Goal: Information Seeking & Learning: Check status

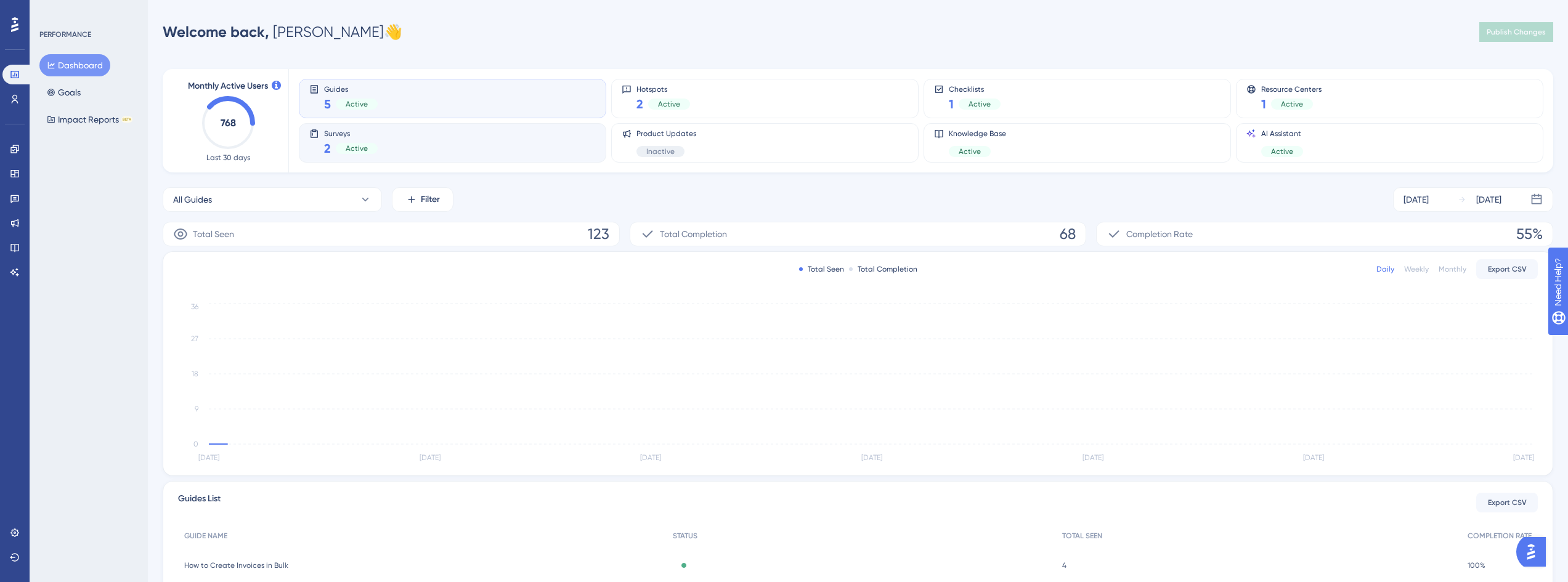
click at [462, 148] on div "Surveys 2 Active" at bounding box center [452, 143] width 286 height 29
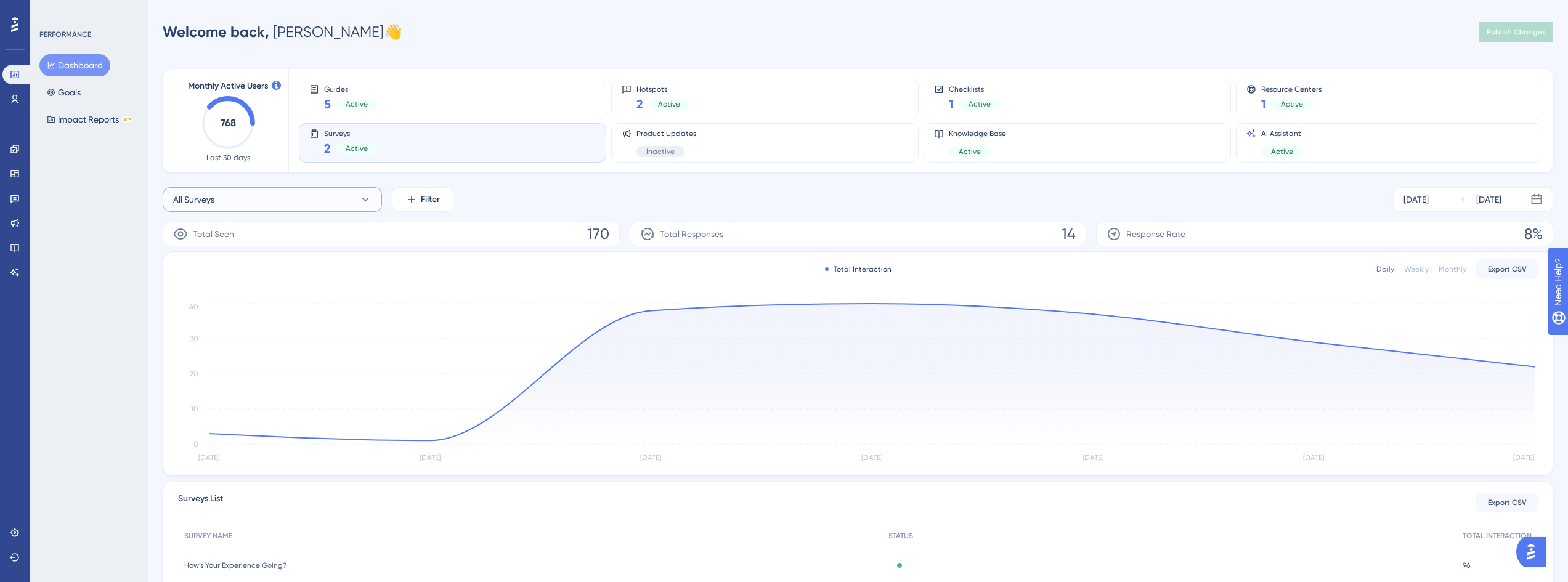
click at [315, 203] on button "All Surveys" at bounding box center [272, 200] width 220 height 25
click at [267, 330] on span "How Likely Are You to Recommend [PERSON_NAME]?" at bounding box center [272, 324] width 184 height 15
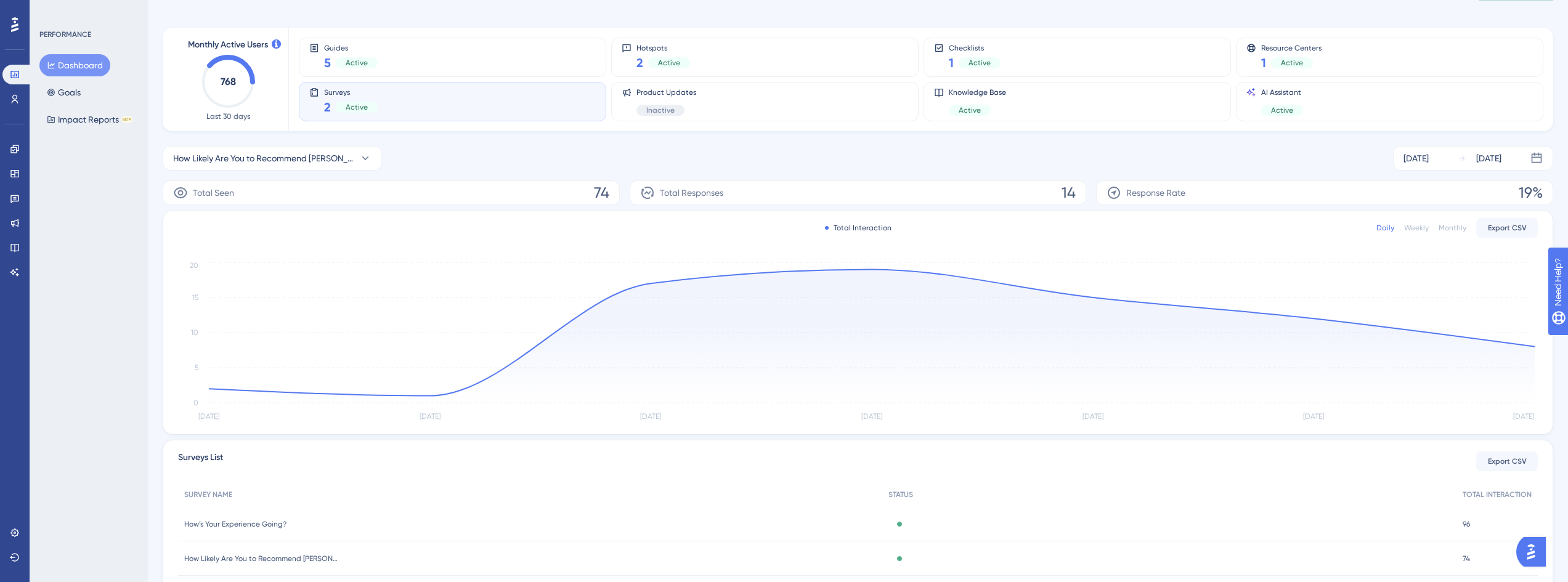
scroll to position [115, 0]
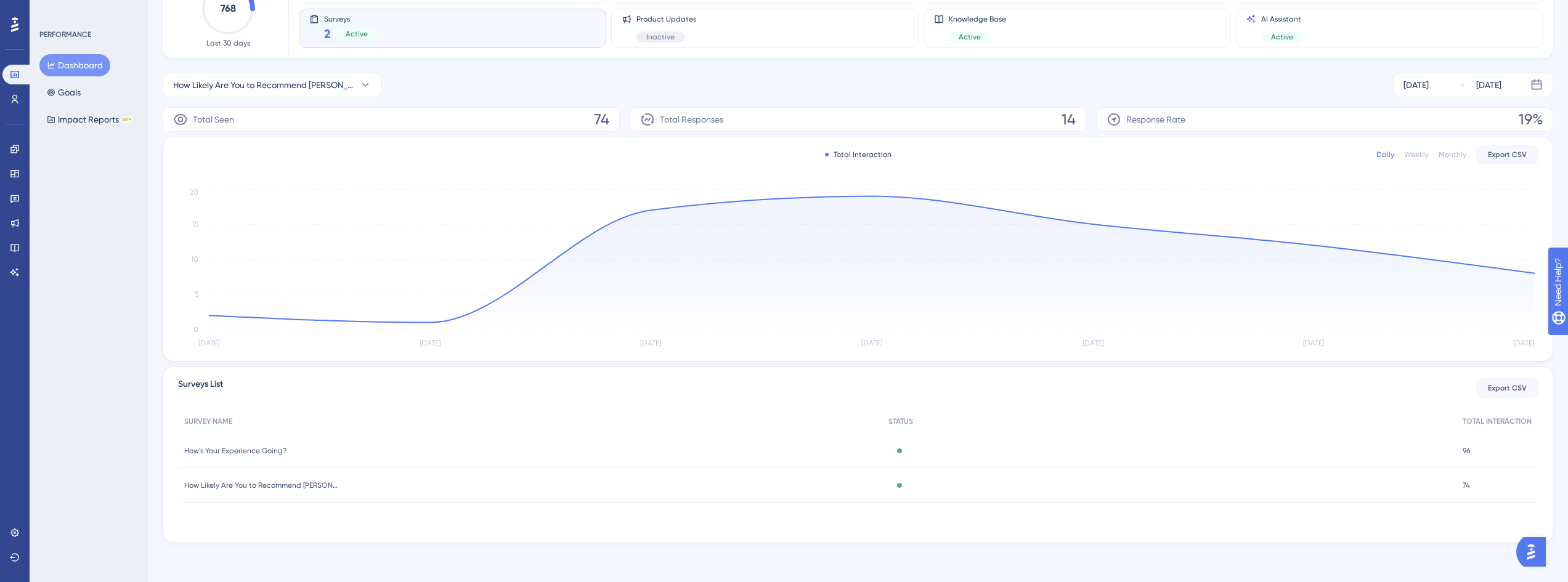
click at [267, 482] on span "How Likely Are You to Recommend [PERSON_NAME]?" at bounding box center [261, 485] width 154 height 10
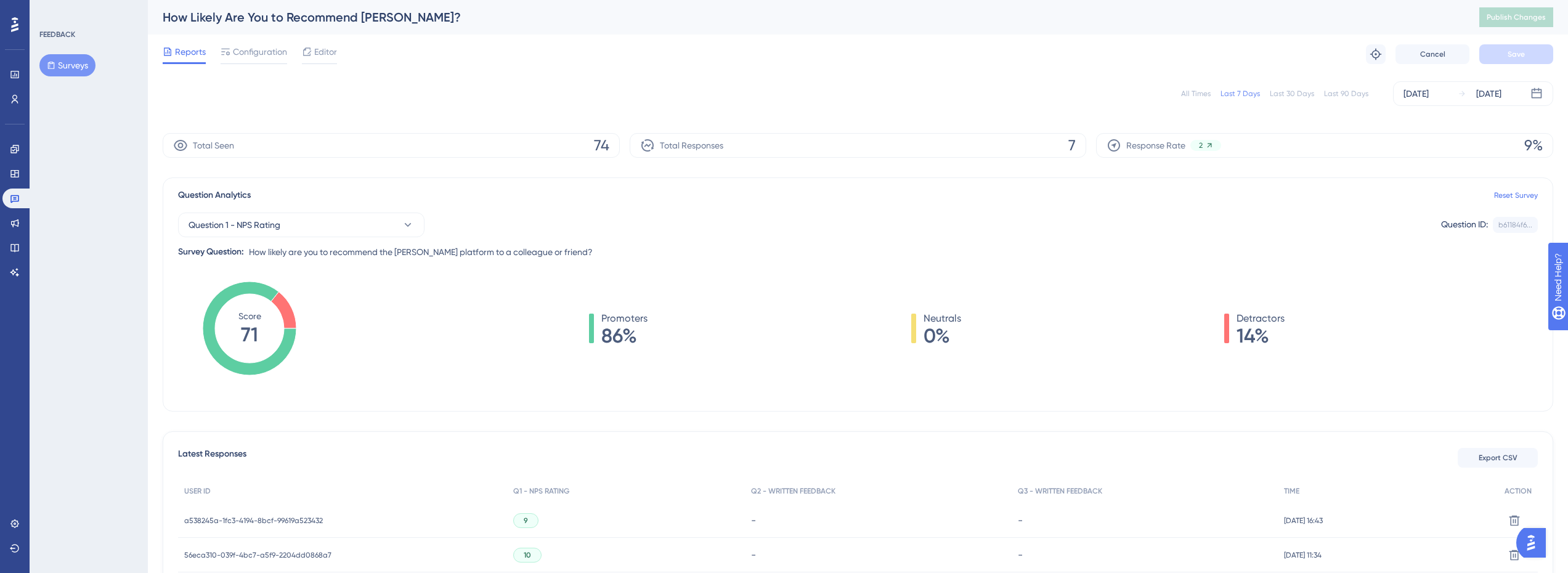
click at [1338, 94] on div "Last 90 Days" at bounding box center [1346, 93] width 45 height 10
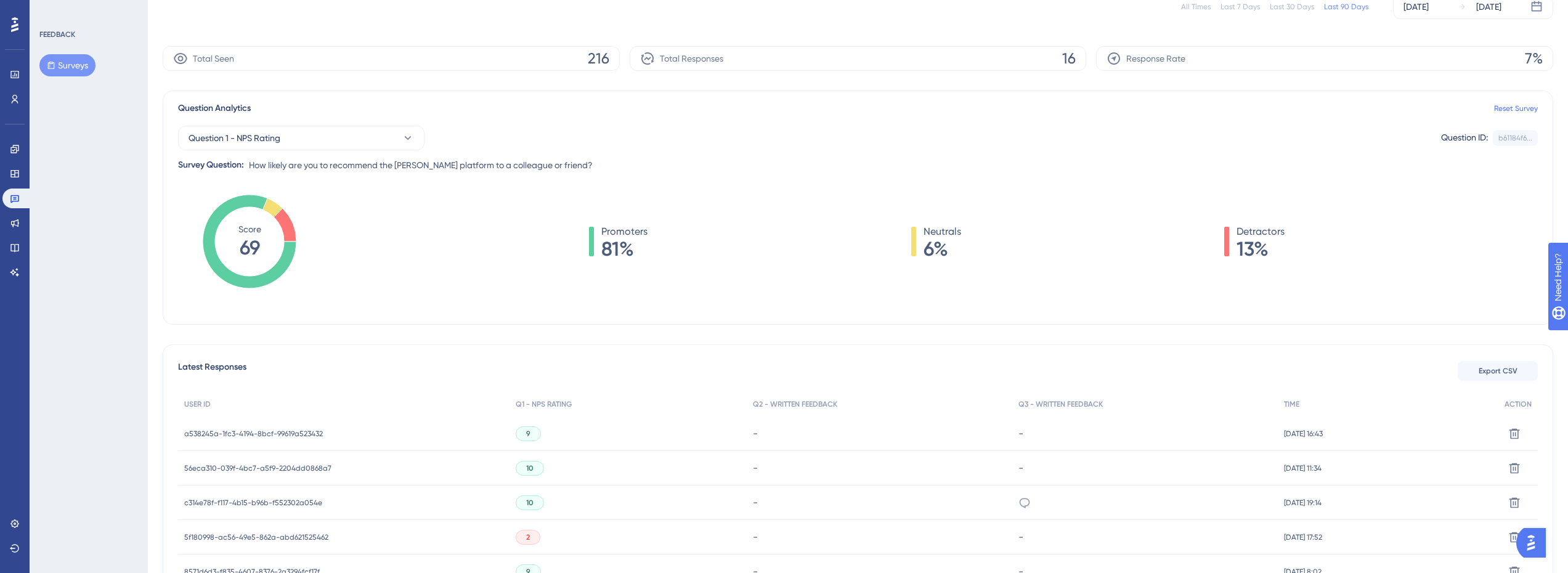
scroll to position [124, 0]
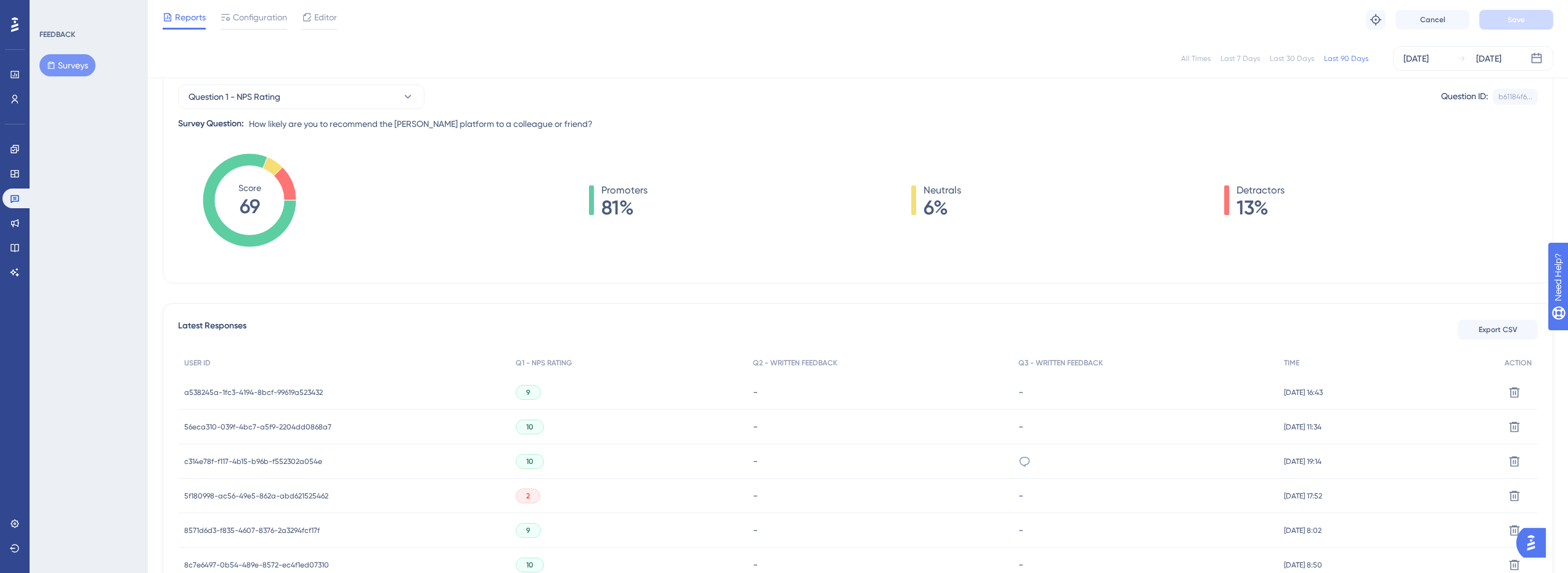
click at [305, 390] on span "a538245a-1fc3-4194-8bcf-99619a523432" at bounding box center [254, 392] width 139 height 10
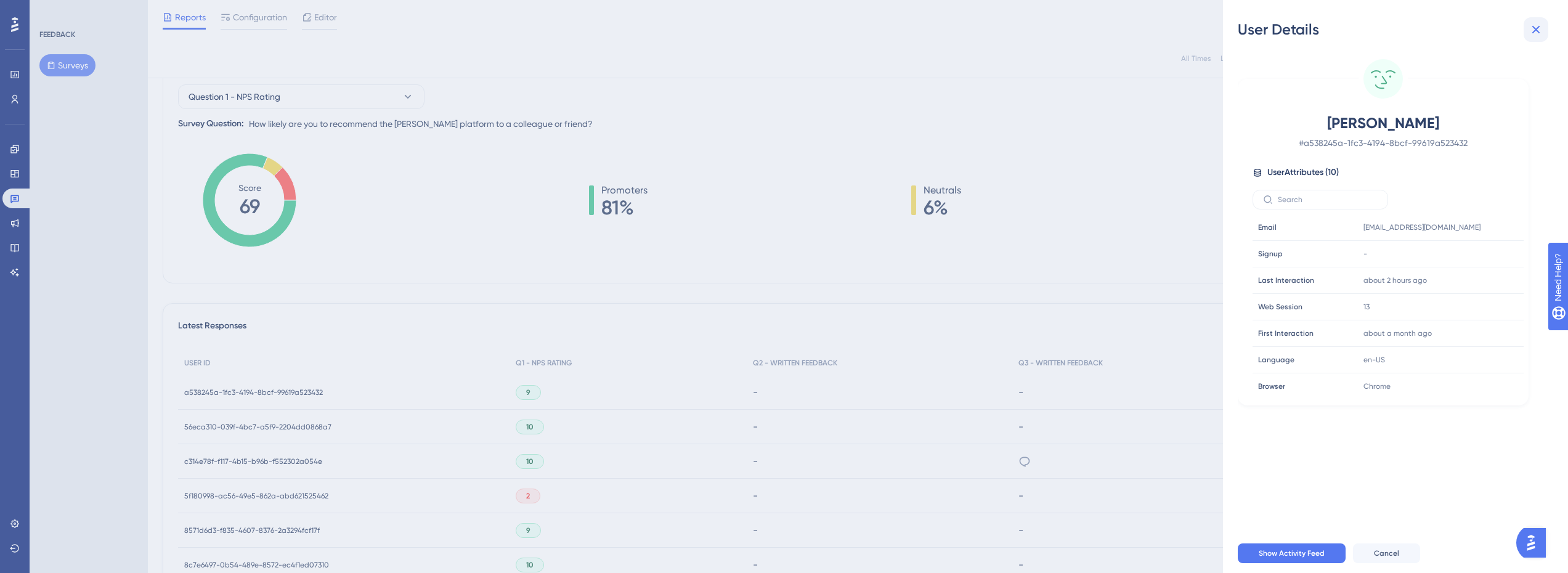
click at [1538, 31] on icon at bounding box center [1537, 29] width 8 height 8
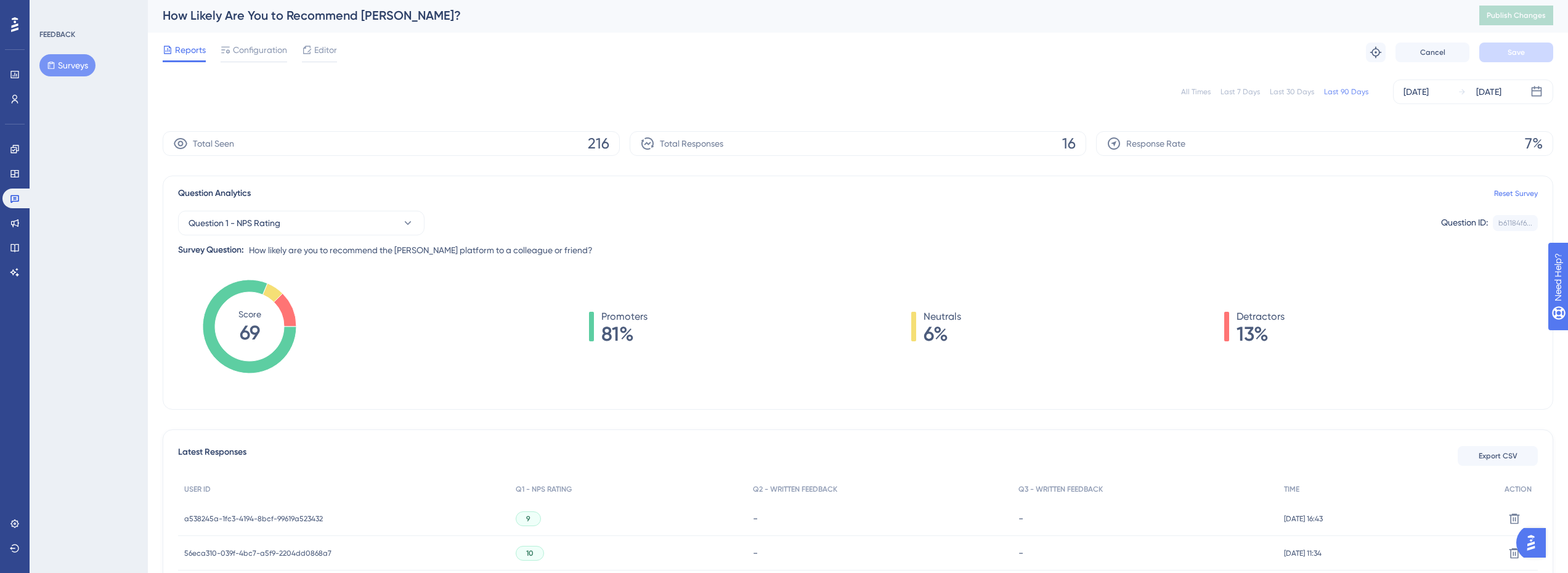
scroll to position [0, 0]
click at [63, 48] on div "FEEDBACK Surveys" at bounding box center [88, 52] width 100 height 47
click at [66, 58] on button "Surveys" at bounding box center [67, 65] width 56 height 22
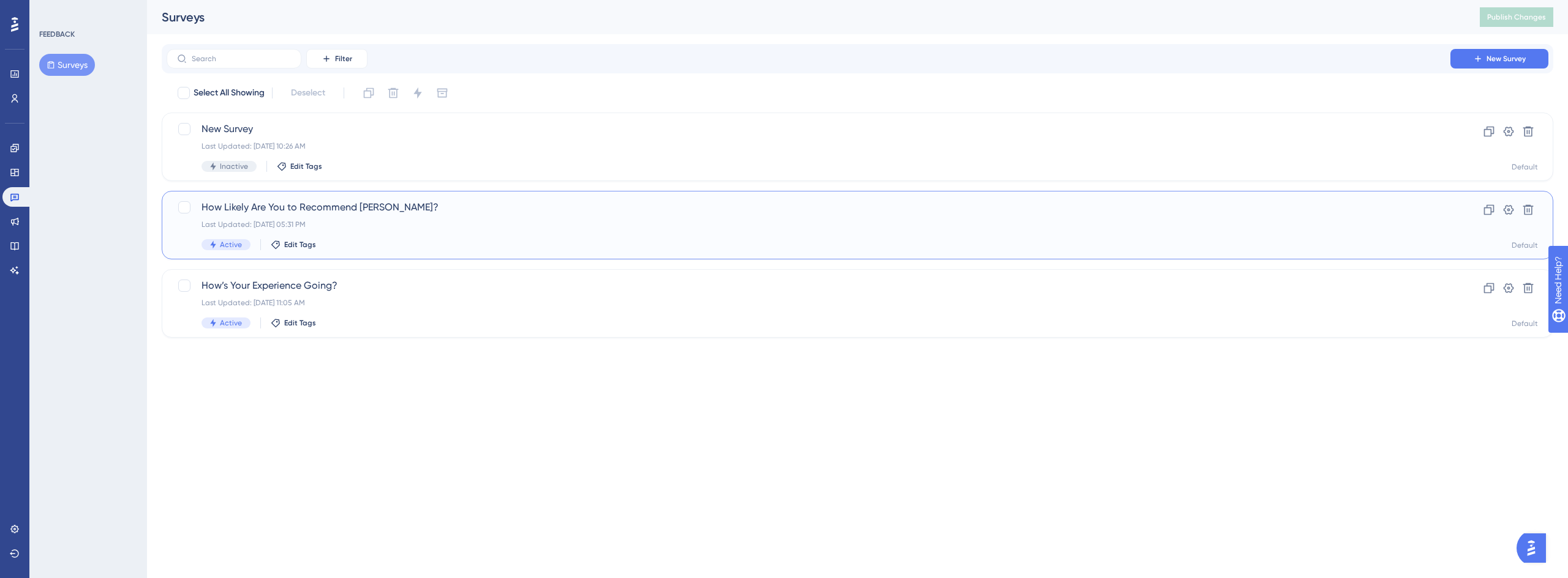
click at [335, 220] on div "Last Updated: [DATE] 05:31 PM" at bounding box center [808, 225] width 1214 height 9
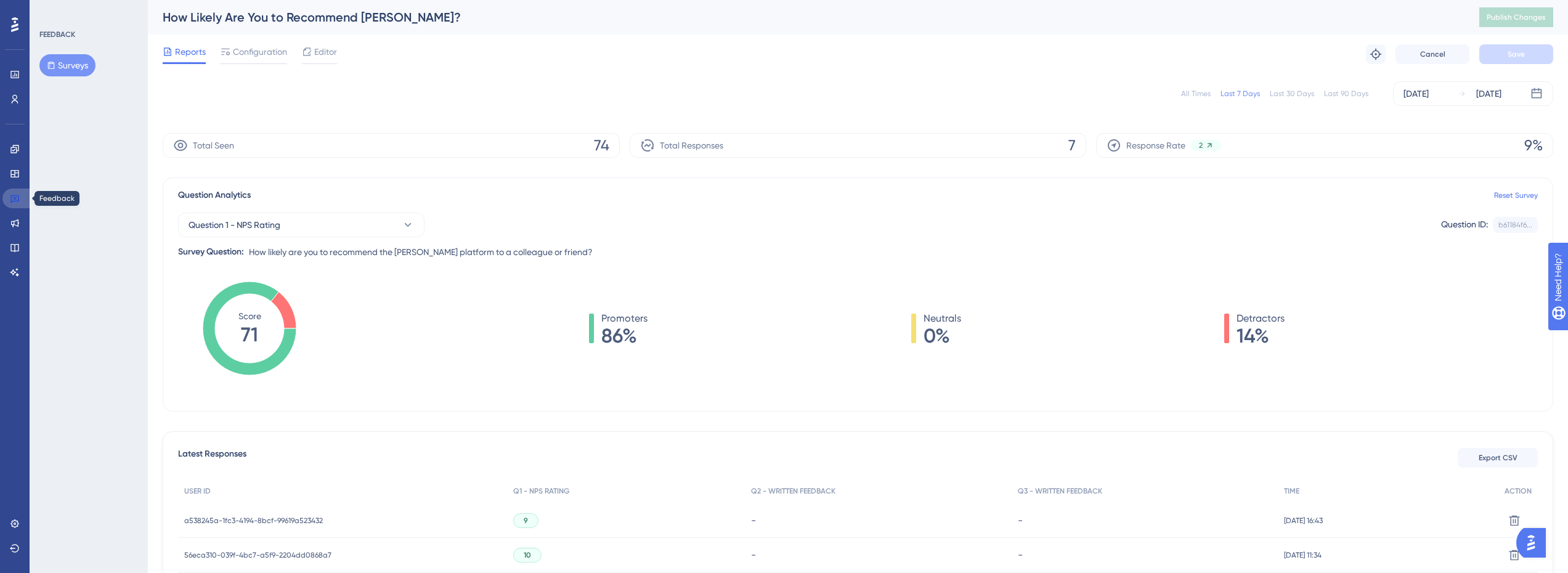
click at [17, 201] on icon at bounding box center [14, 199] width 9 height 8
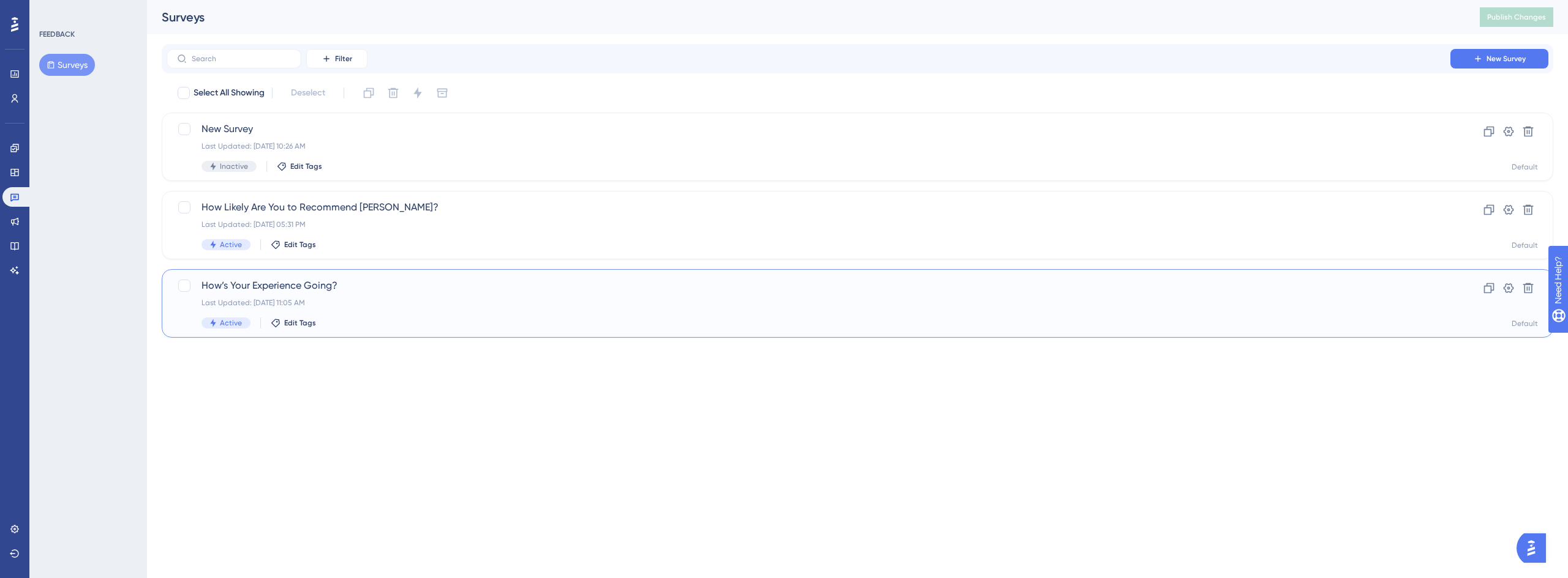
click at [312, 291] on span "How’s Your Experience Going?" at bounding box center [808, 286] width 1214 height 15
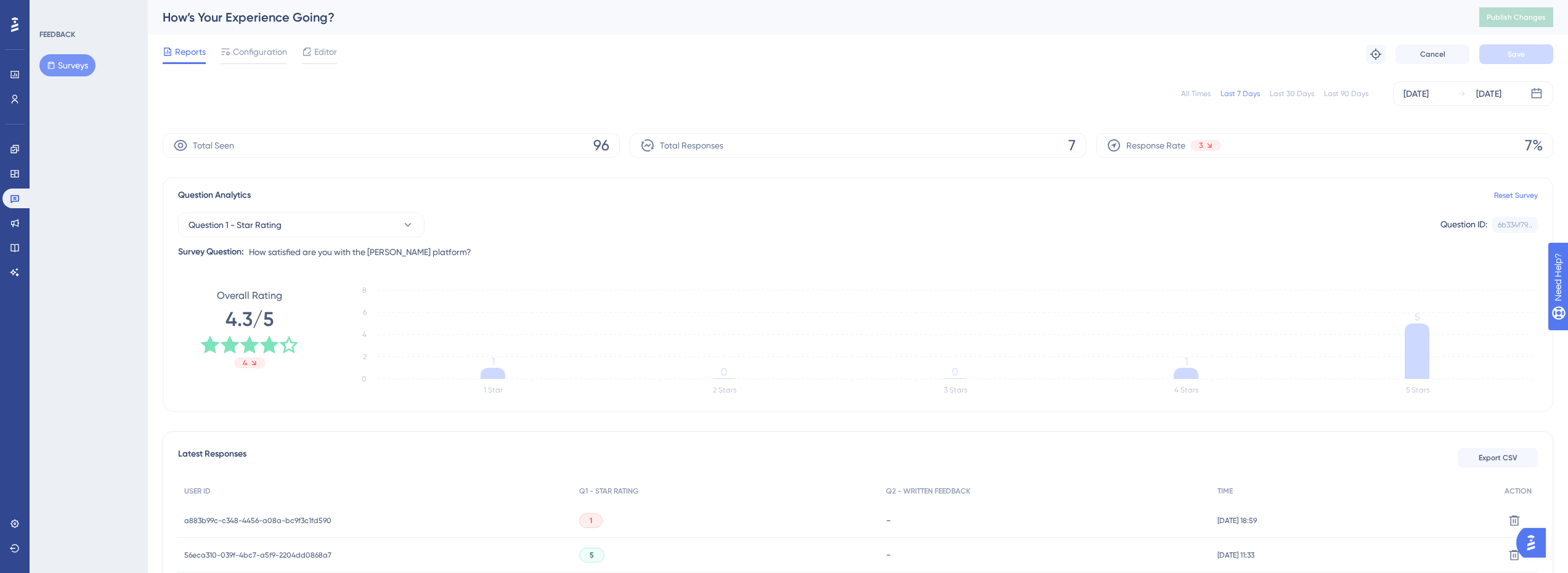
click at [1356, 95] on div "Last 90 Days" at bounding box center [1346, 93] width 45 height 10
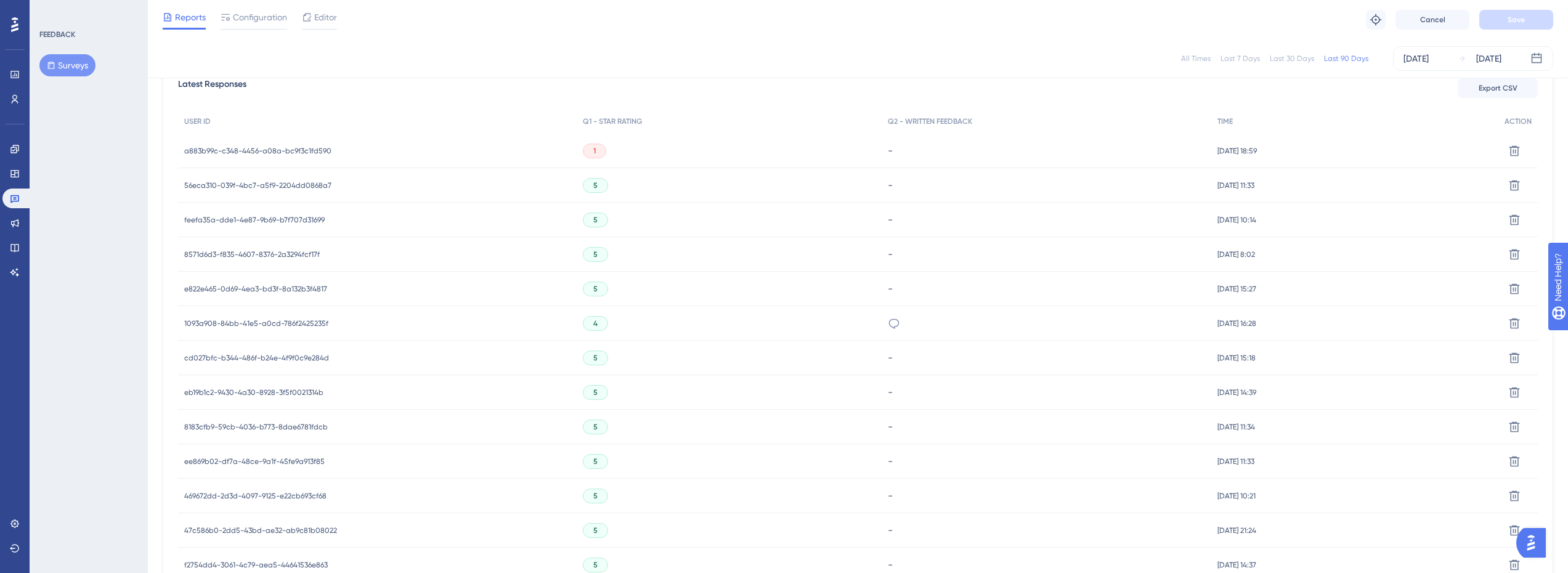
scroll to position [370, 0]
click at [288, 144] on span "a883b99c-c348-4456-a08a-bc9f3c1fd590" at bounding box center [258, 145] width 147 height 10
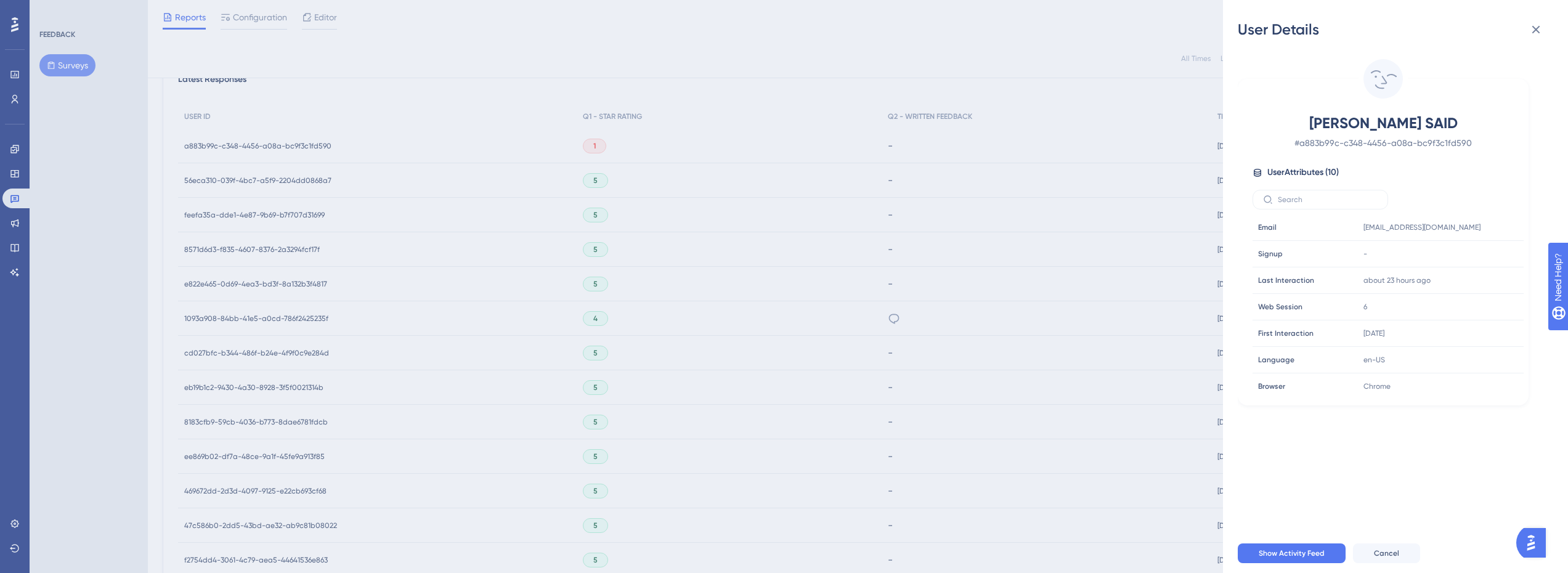
click at [1408, 119] on span "[PERSON_NAME] SAID" at bounding box center [1384, 123] width 217 height 20
copy span "[PERSON_NAME] SAID"
click at [1539, 35] on icon at bounding box center [1537, 29] width 15 height 15
